Goal: Find specific page/section: Find specific page/section

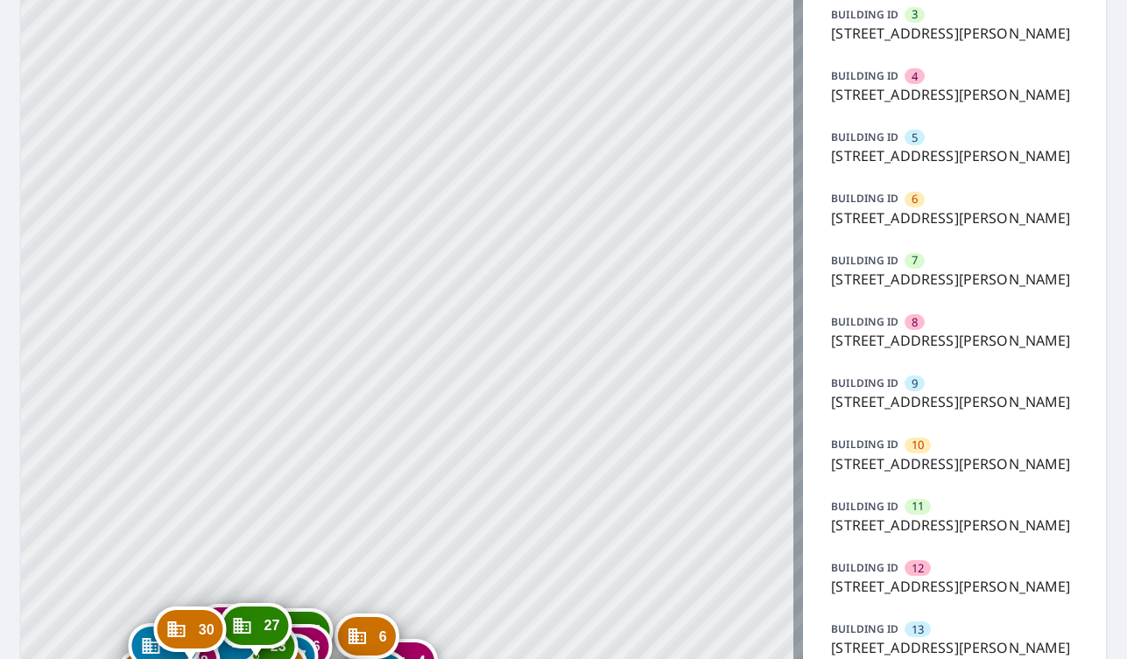
scroll to position [302, 0]
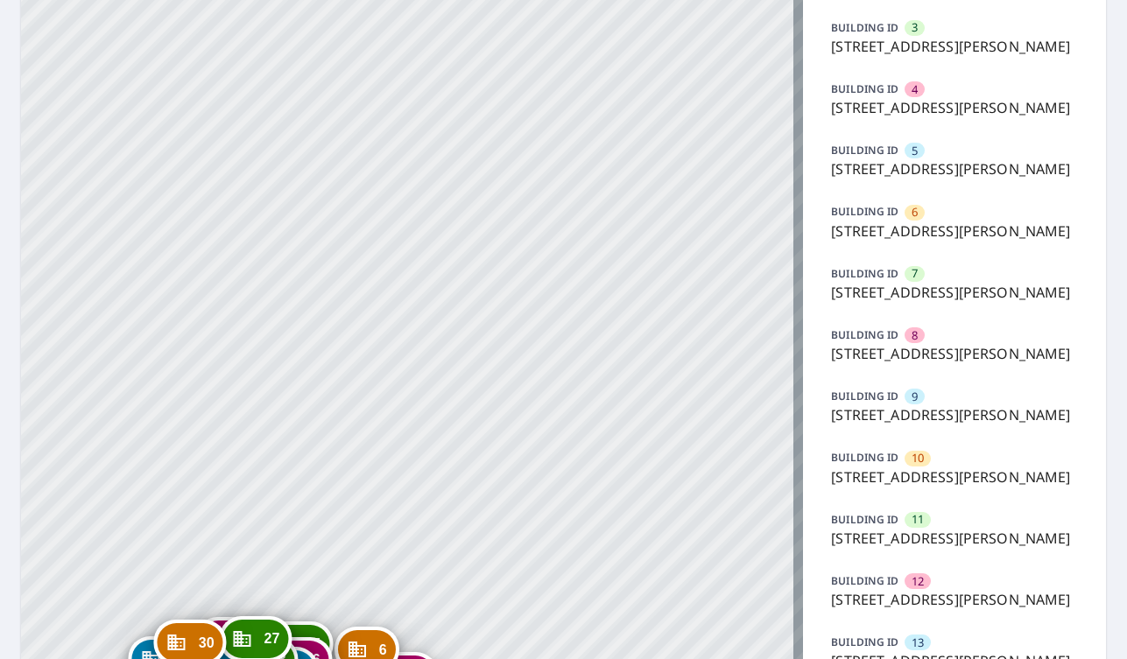
click at [872, 294] on p "[STREET_ADDRESS][PERSON_NAME]" at bounding box center [954, 292] width 247 height 21
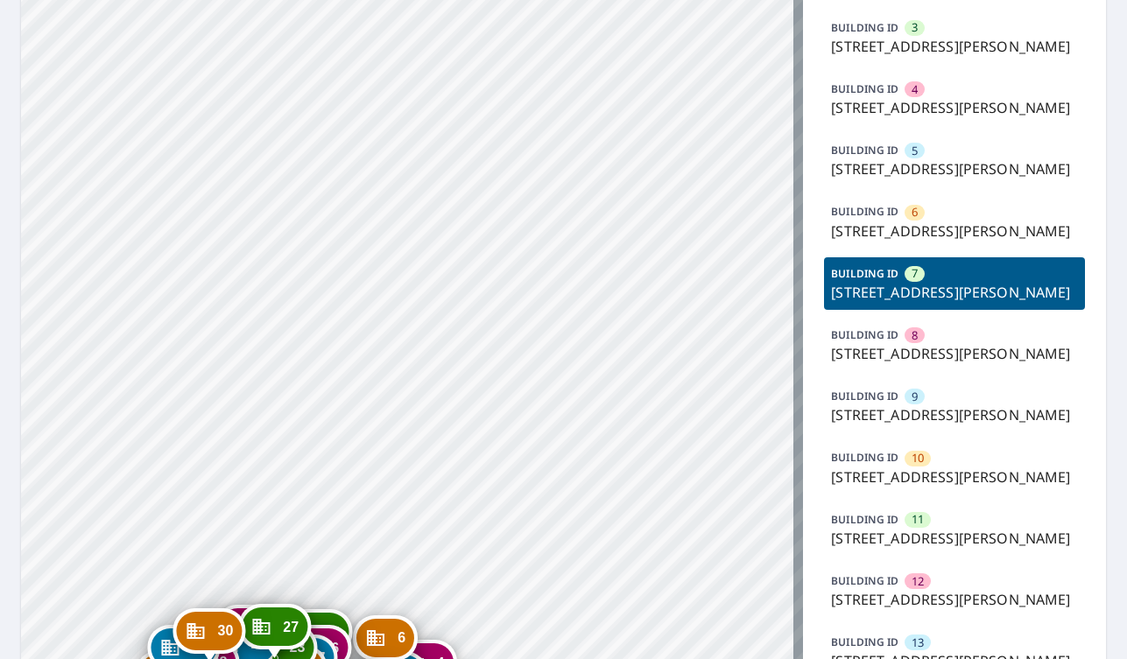
click at [872, 294] on p "[STREET_ADDRESS][PERSON_NAME]" at bounding box center [954, 292] width 247 height 21
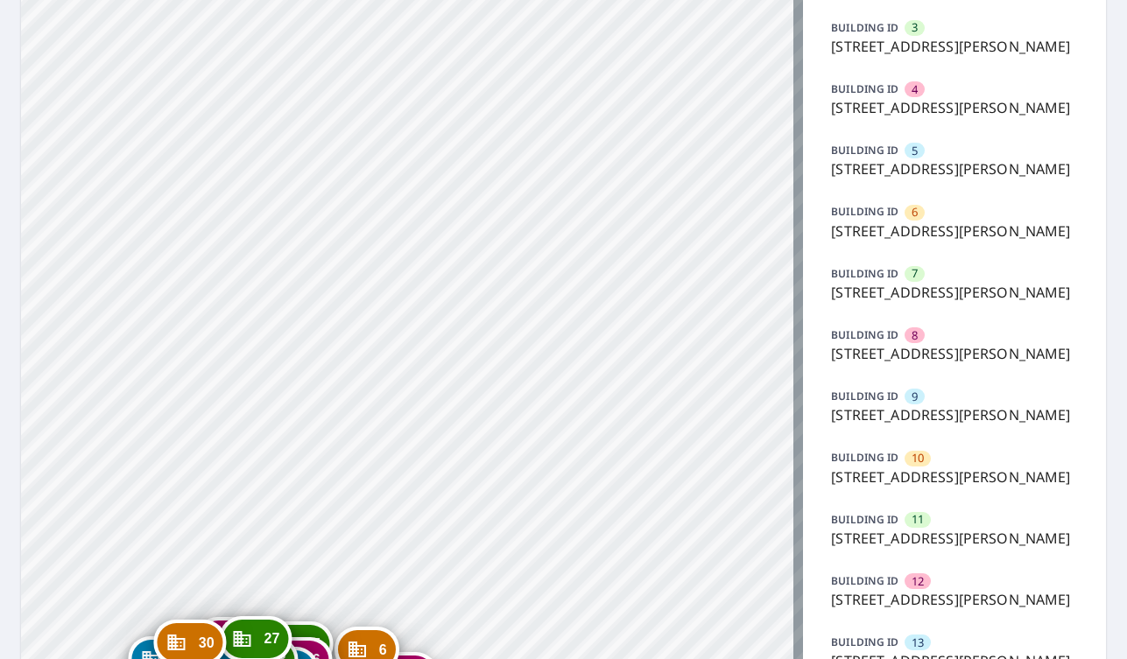
click at [863, 292] on p "[STREET_ADDRESS][PERSON_NAME]" at bounding box center [954, 292] width 247 height 21
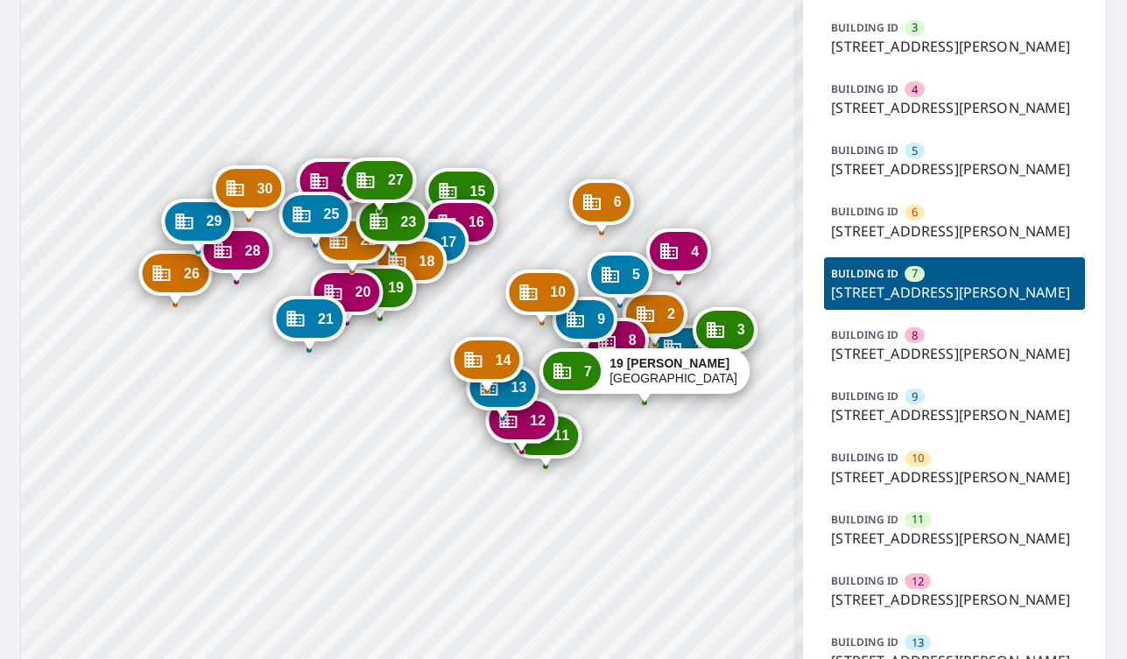
drag, startPoint x: 244, startPoint y: 626, endPoint x: 222, endPoint y: 449, distance: 178.3
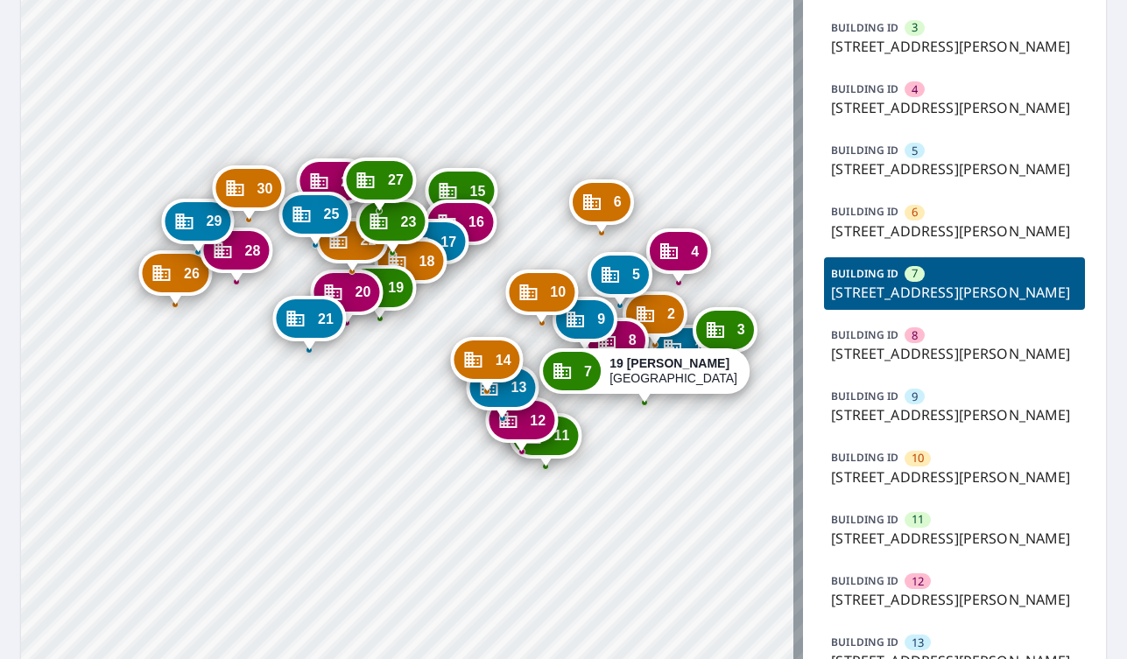
click at [891, 359] on p "[STREET_ADDRESS][PERSON_NAME]" at bounding box center [954, 353] width 247 height 21
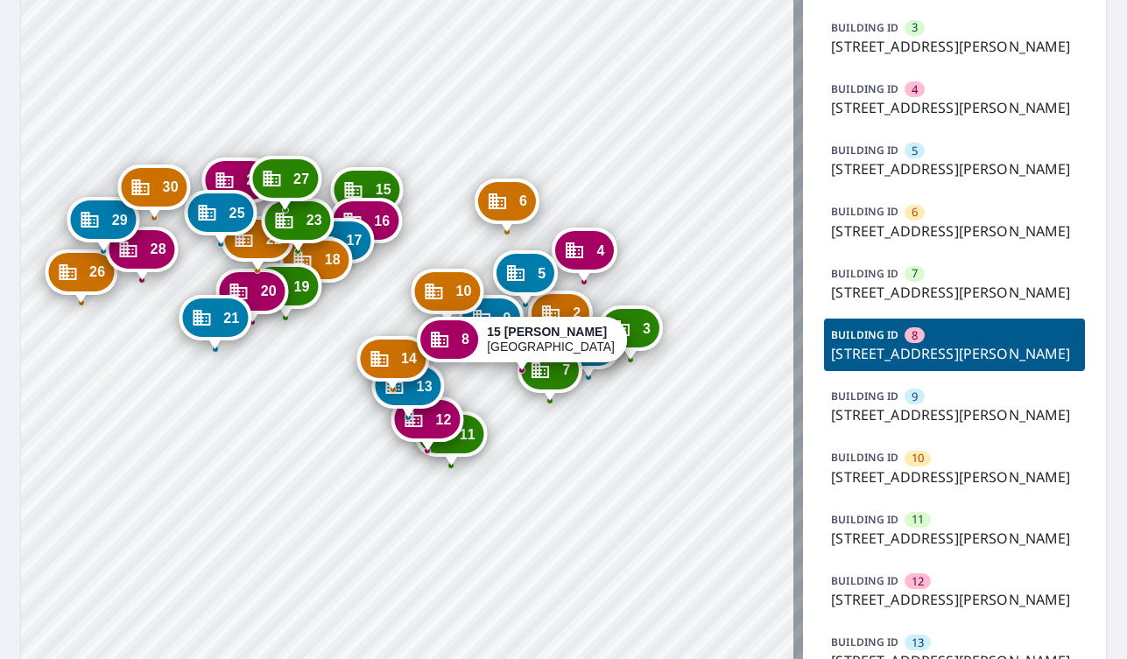
drag, startPoint x: 342, startPoint y: 475, endPoint x: 452, endPoint y: 109, distance: 383.1
click at [859, 285] on p "[STREET_ADDRESS][PERSON_NAME]" at bounding box center [954, 292] width 247 height 21
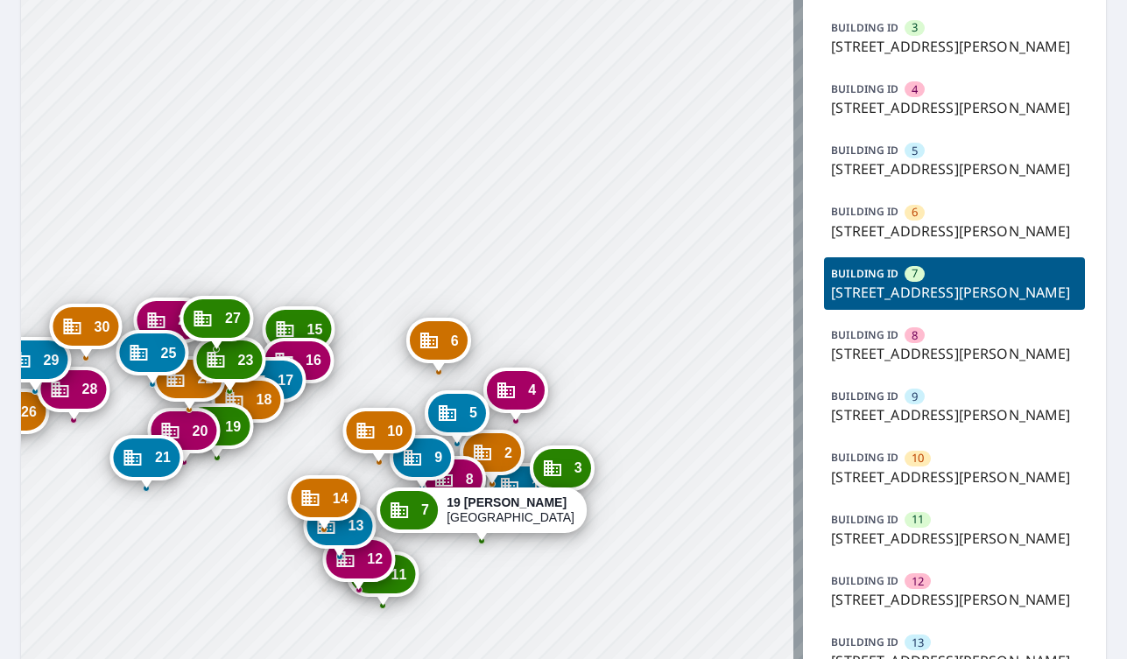
drag, startPoint x: 462, startPoint y: 426, endPoint x: 541, endPoint y: 197, distance: 241.8
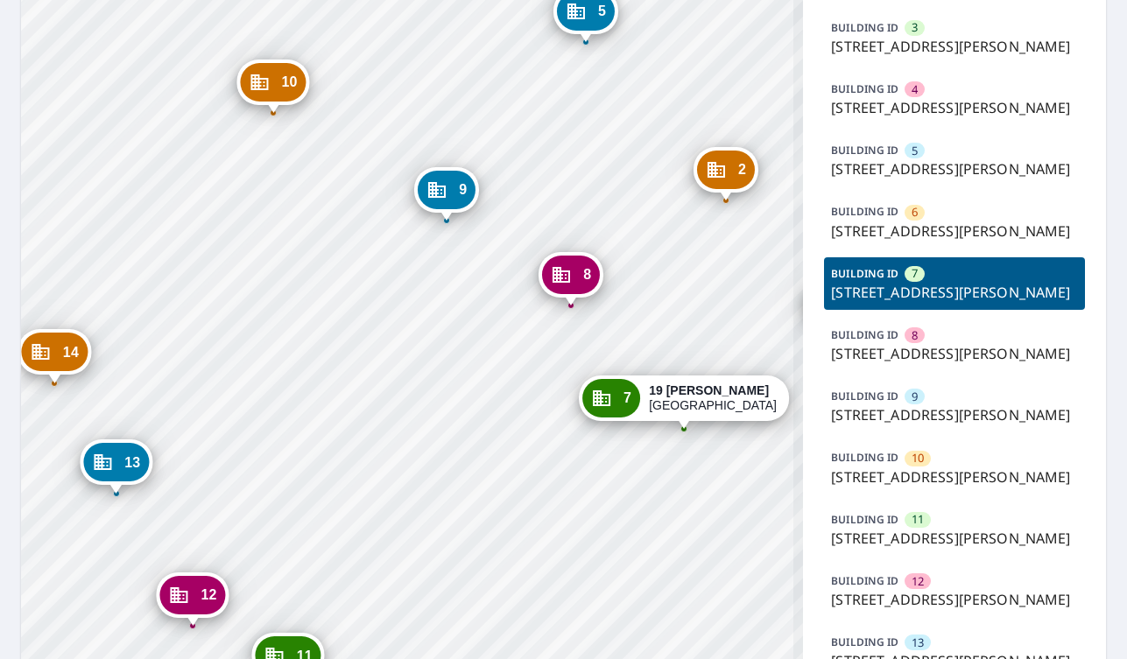
drag, startPoint x: 654, startPoint y: 494, endPoint x: 384, endPoint y: 492, distance: 270.6
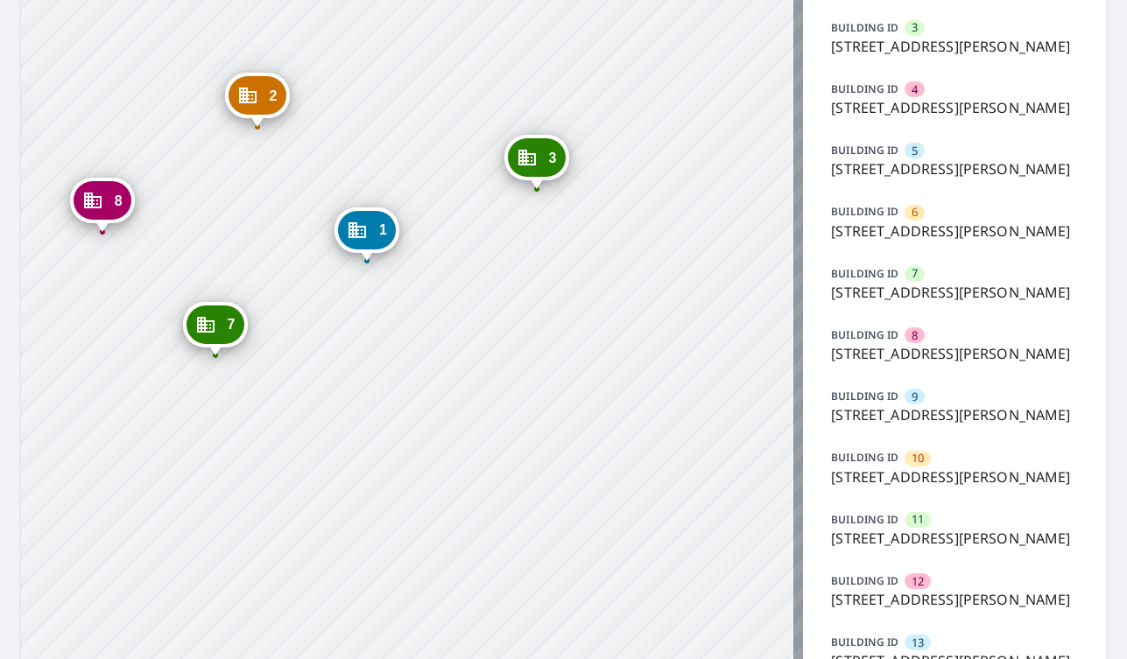
drag, startPoint x: 473, startPoint y: 504, endPoint x: 419, endPoint y: 149, distance: 359.5
click at [483, 0] on html "Dashboard Order History Order 2 [STREET_ADDRESS][PERSON_NAME] 3 [STREET_ADDRESS…" at bounding box center [563, 329] width 1127 height 659
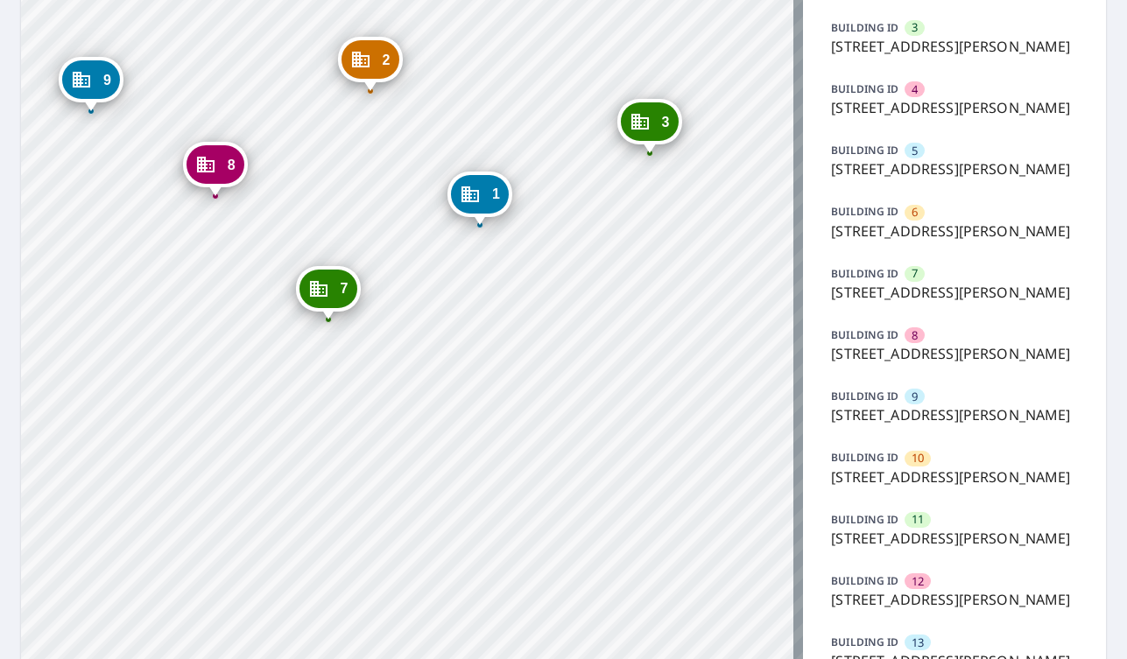
drag, startPoint x: 438, startPoint y: 412, endPoint x: 551, endPoint y: 2, distance: 425.1
